Goal: Task Accomplishment & Management: Manage account settings

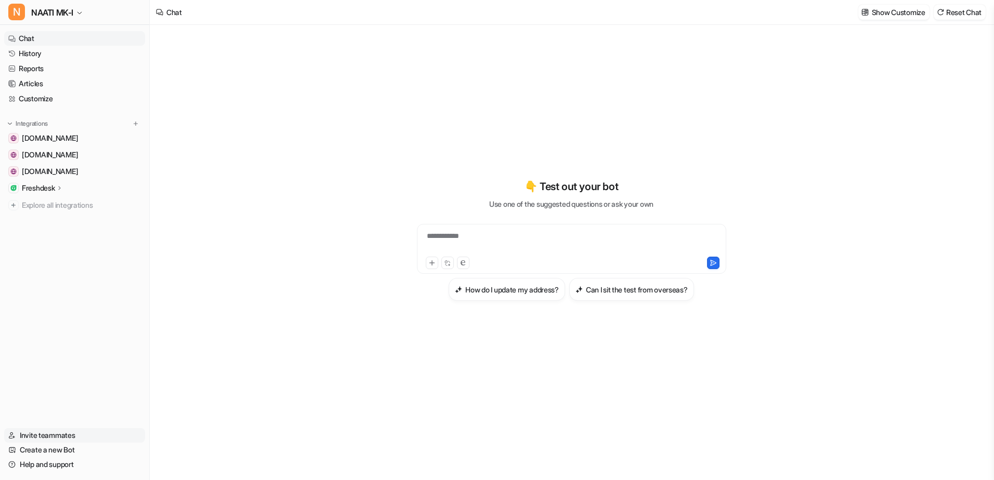
click at [46, 434] on link "Invite teammates" at bounding box center [74, 435] width 141 height 15
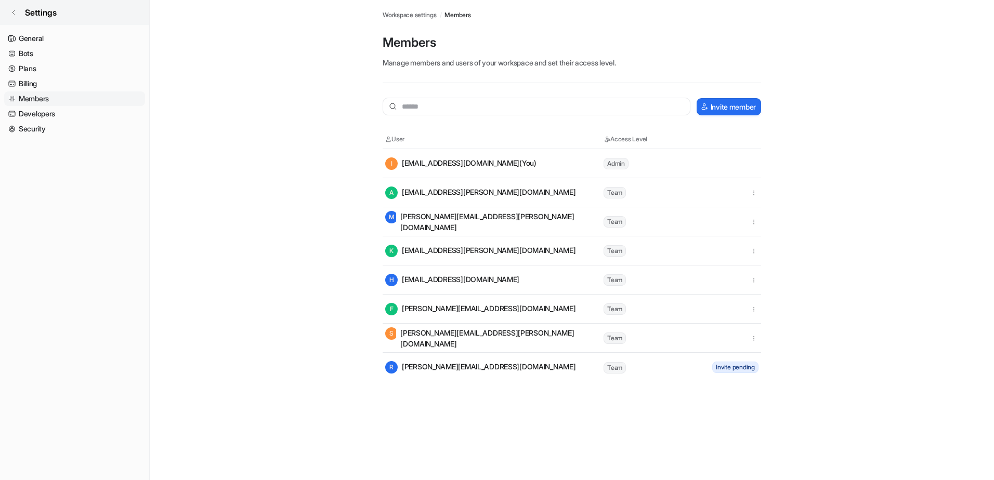
click at [11, 11] on icon at bounding box center [13, 12] width 6 height 6
click at [14, 12] on icon at bounding box center [13, 12] width 6 height 6
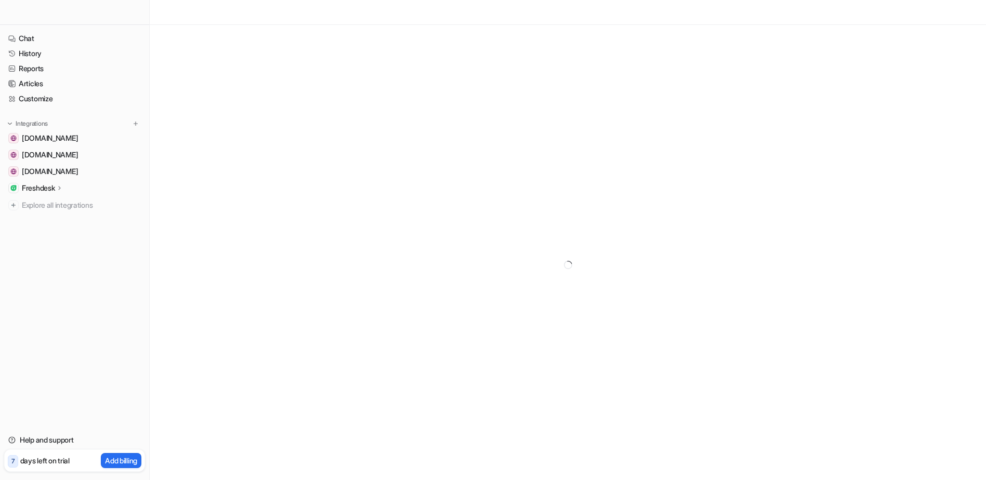
click at [42, 189] on p "Freshdesk" at bounding box center [38, 188] width 33 height 10
click at [41, 219] on p "Sources" at bounding box center [43, 218] width 27 height 10
